Goal: Communication & Community: Answer question/provide support

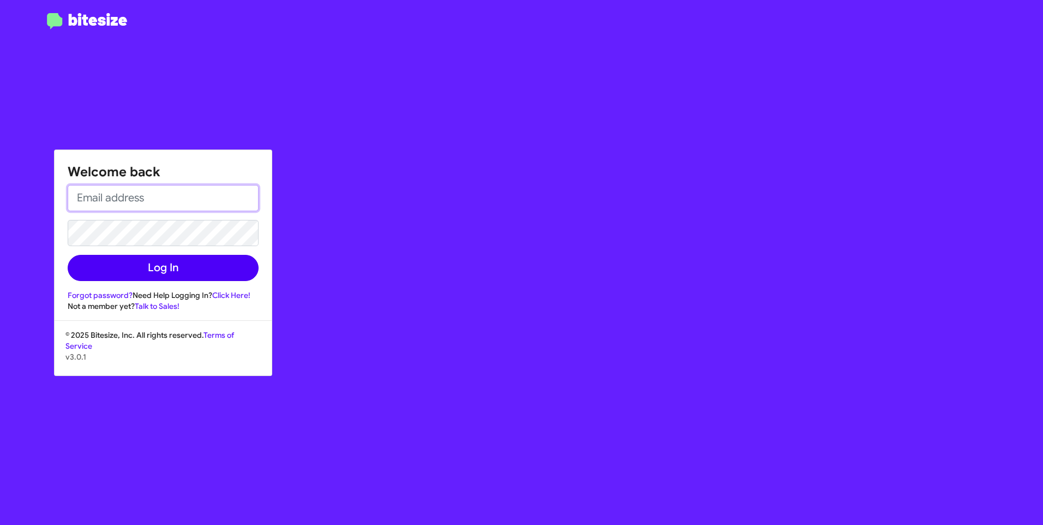
type input "[EMAIL_ADDRESS][DOMAIN_NAME]"
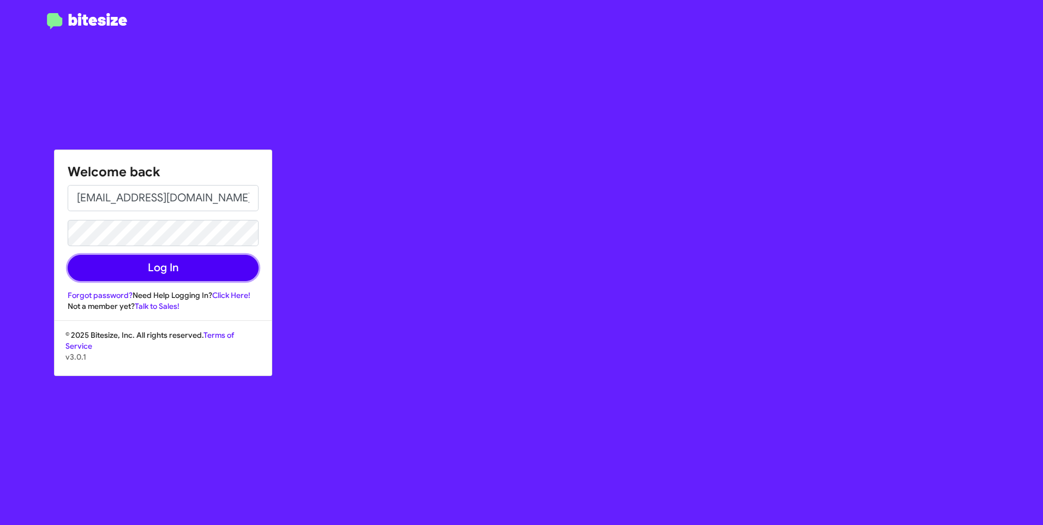
click at [182, 273] on button "Log In" at bounding box center [163, 268] width 191 height 26
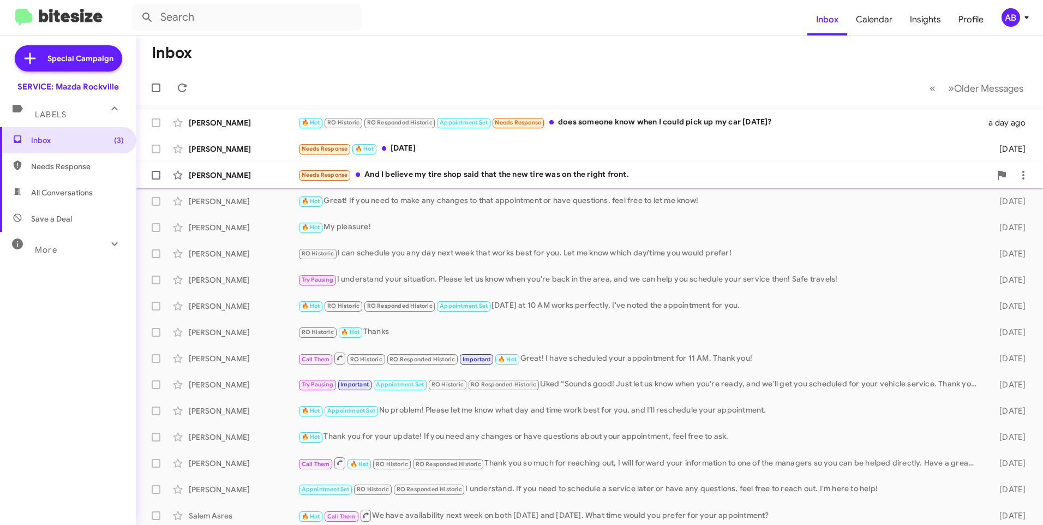
click at [543, 176] on div "Needs Response And I believe my tire shop said that the new tire was on the rig…" at bounding box center [644, 175] width 693 height 13
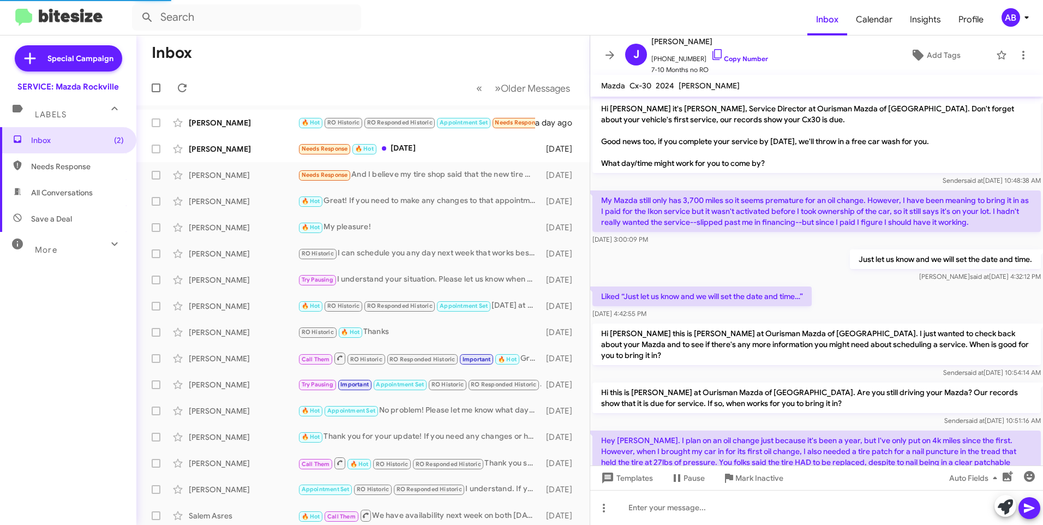
scroll to position [436, 0]
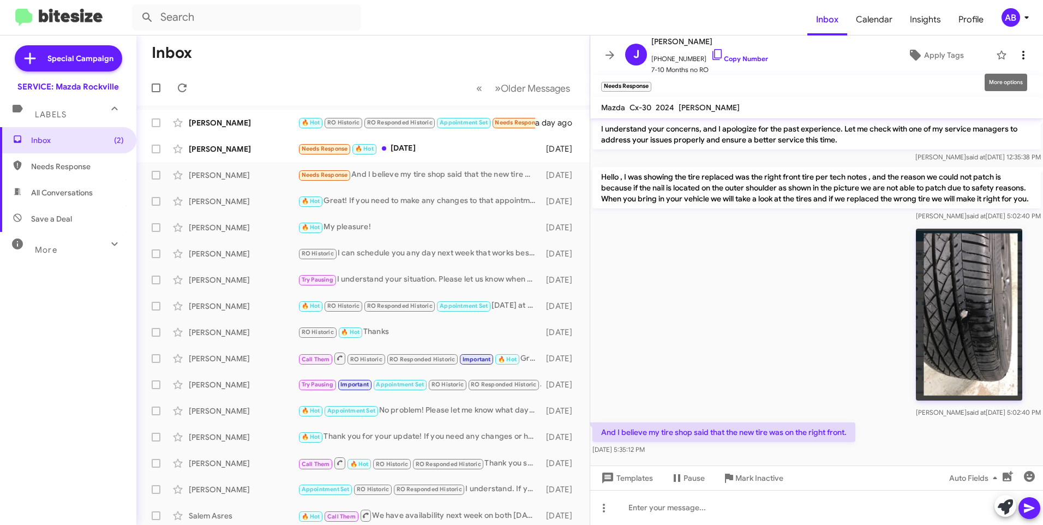
click at [1019, 56] on icon at bounding box center [1023, 55] width 13 height 13
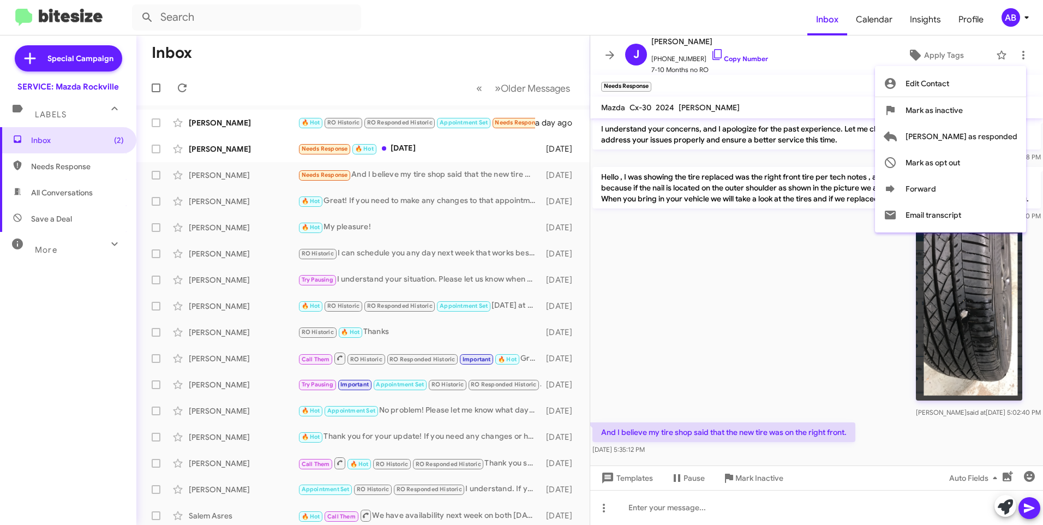
click at [1006, 21] on div at bounding box center [521, 262] width 1043 height 525
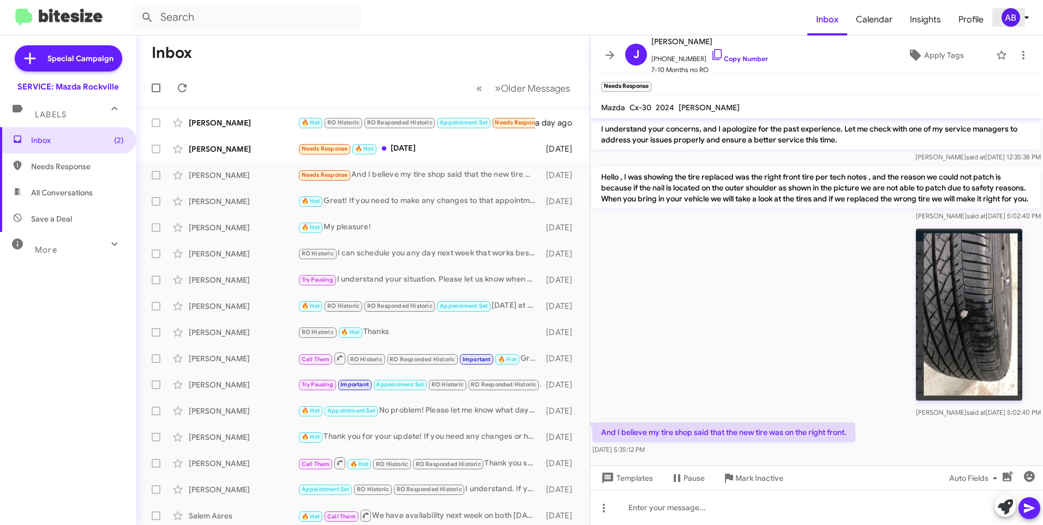
click at [1008, 21] on div "AB" at bounding box center [1011, 17] width 19 height 19
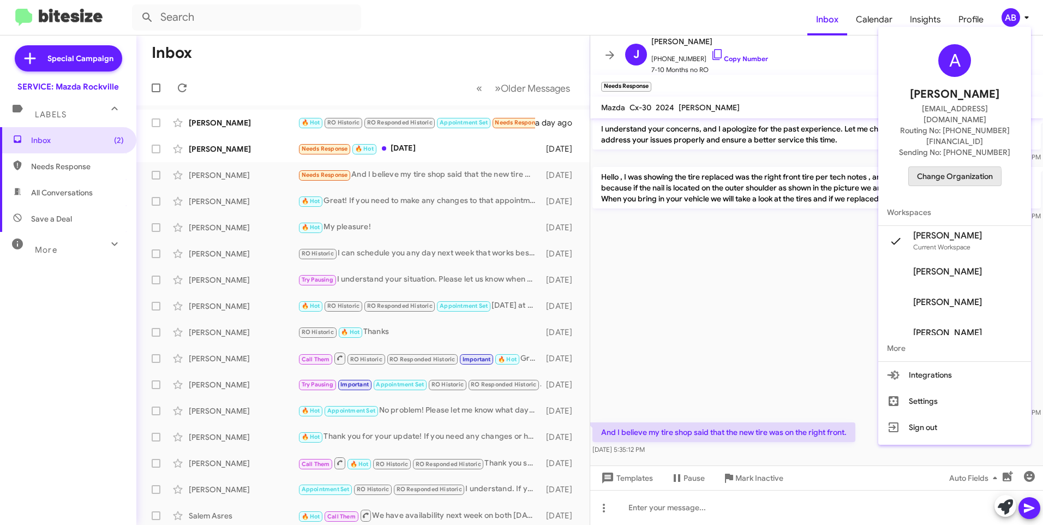
click at [953, 167] on span "Change Organization" at bounding box center [955, 176] width 76 height 19
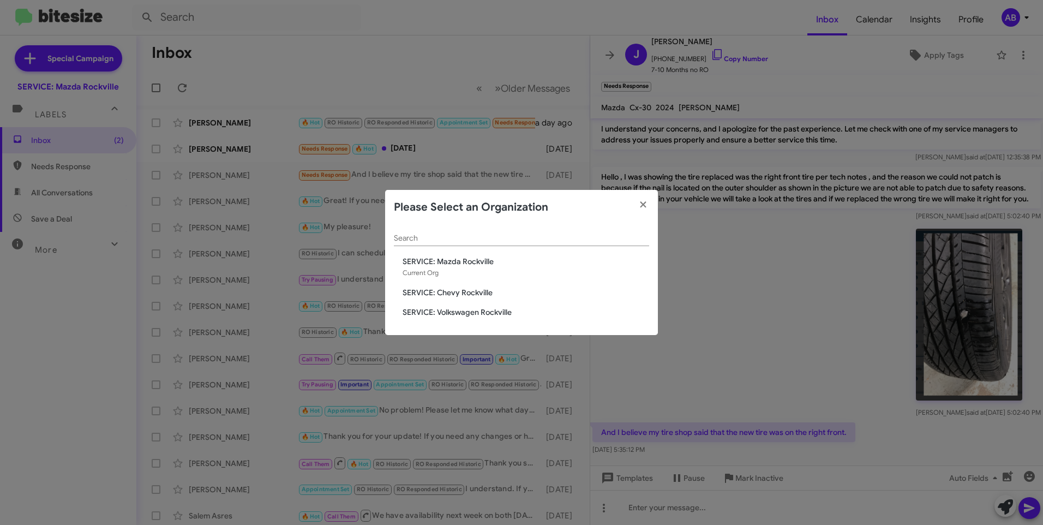
click at [420, 291] on span "SERVICE: Chevy Rockville" at bounding box center [526, 292] width 247 height 11
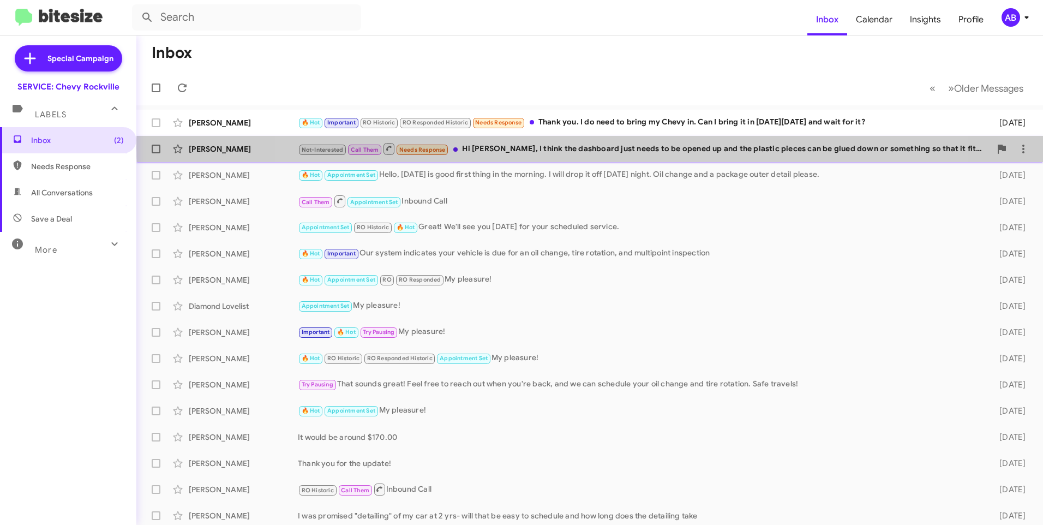
click at [600, 147] on div "Not-Interested Call Them Needs Response Hi [PERSON_NAME], I think the dashboard…" at bounding box center [644, 149] width 693 height 14
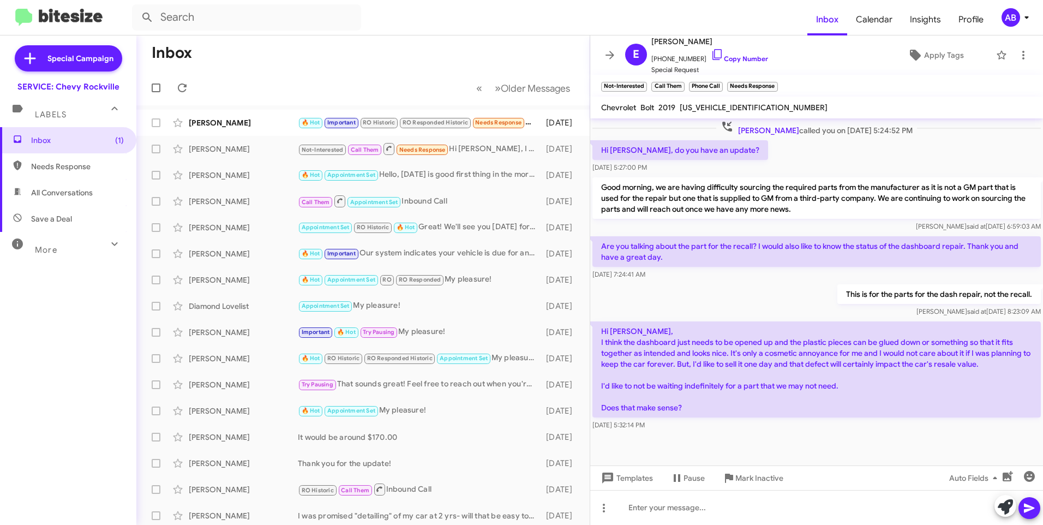
scroll to position [635, 0]
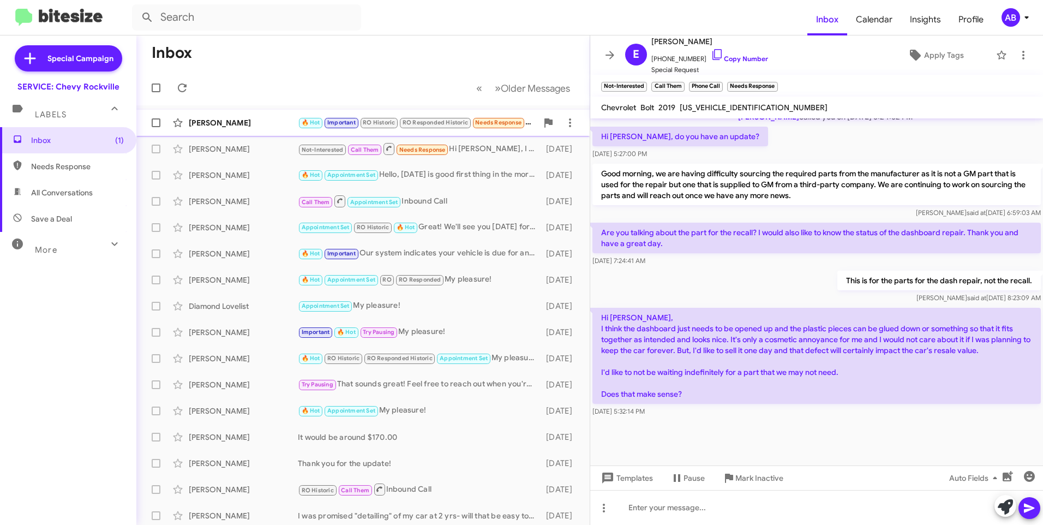
click at [206, 127] on div "[PERSON_NAME]" at bounding box center [243, 122] width 109 height 11
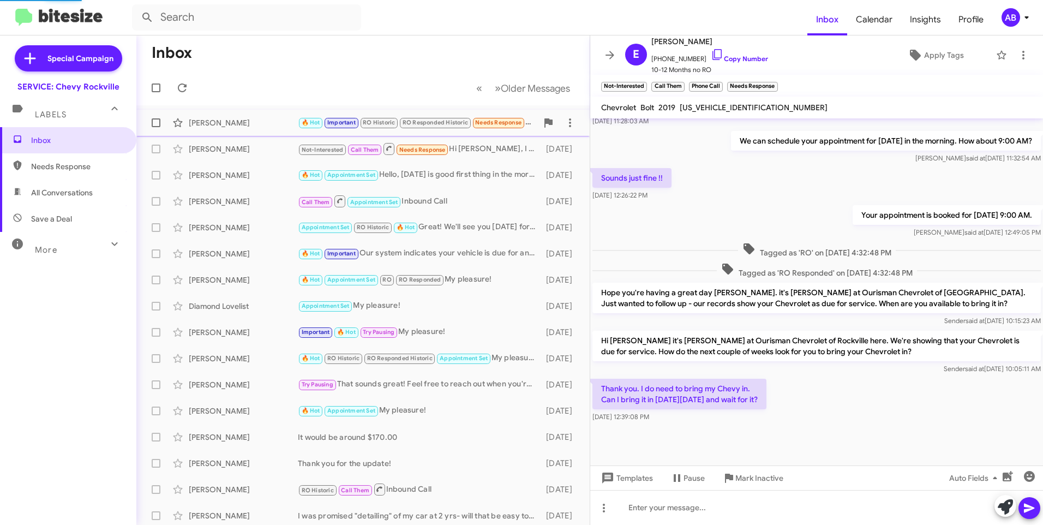
scroll to position [326, 0]
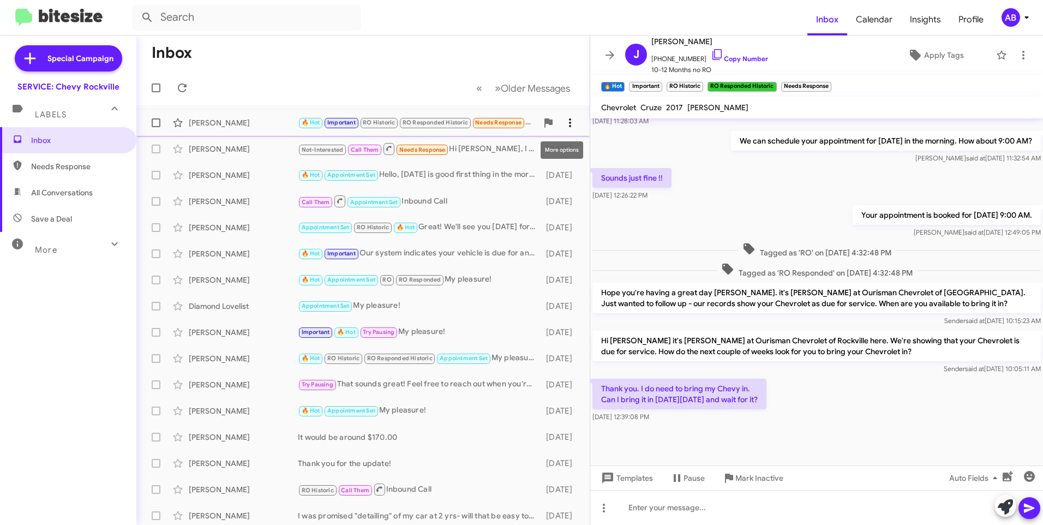
click at [564, 125] on icon at bounding box center [570, 122] width 13 height 13
click at [507, 155] on span "Mark as unread" at bounding box center [479, 151] width 55 height 26
click at [615, 54] on icon at bounding box center [609, 55] width 13 height 13
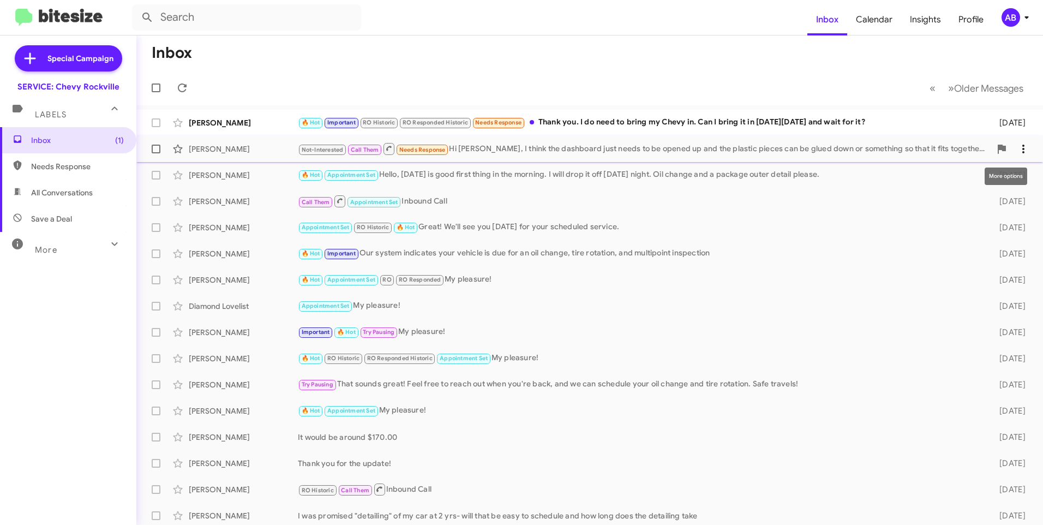
click at [1017, 146] on icon at bounding box center [1023, 148] width 13 height 13
click at [955, 200] on span "[PERSON_NAME] as responded" at bounding box center [962, 203] width 112 height 26
